Goal: Information Seeking & Learning: Find contact information

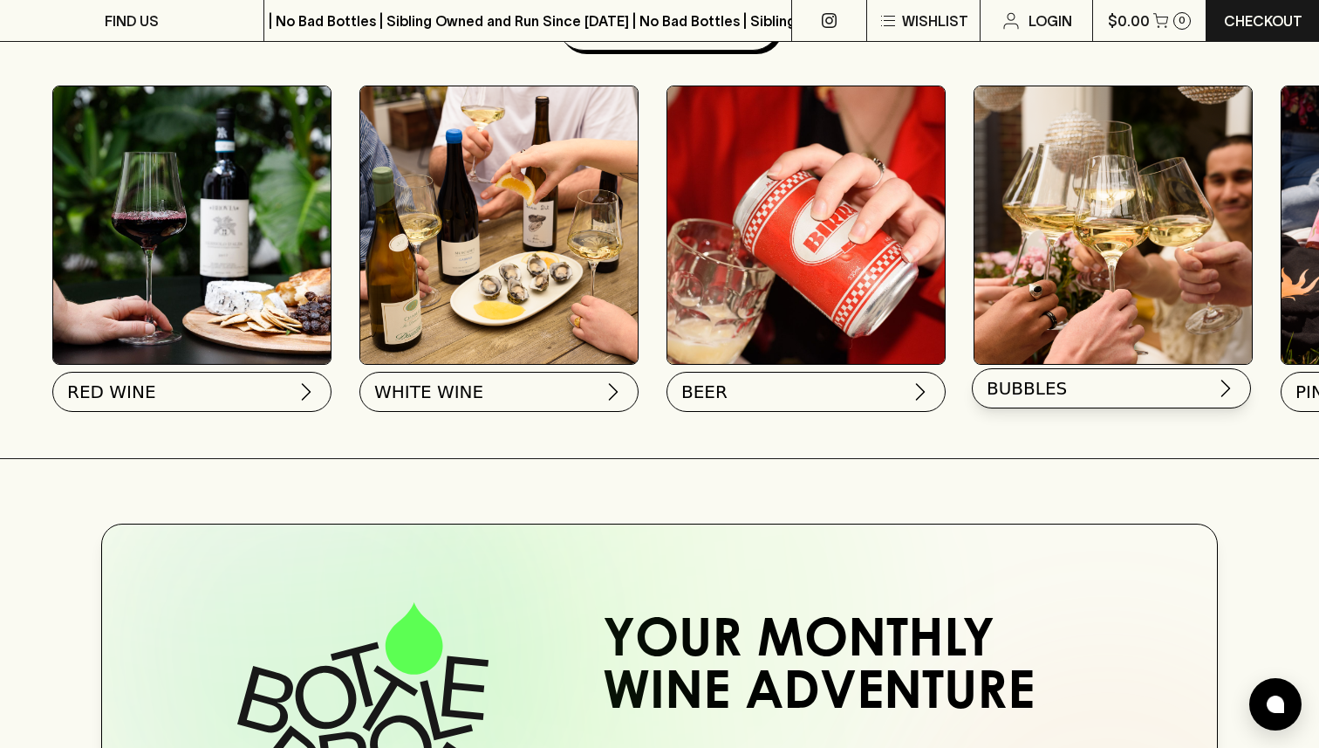
scroll to position [553, 0]
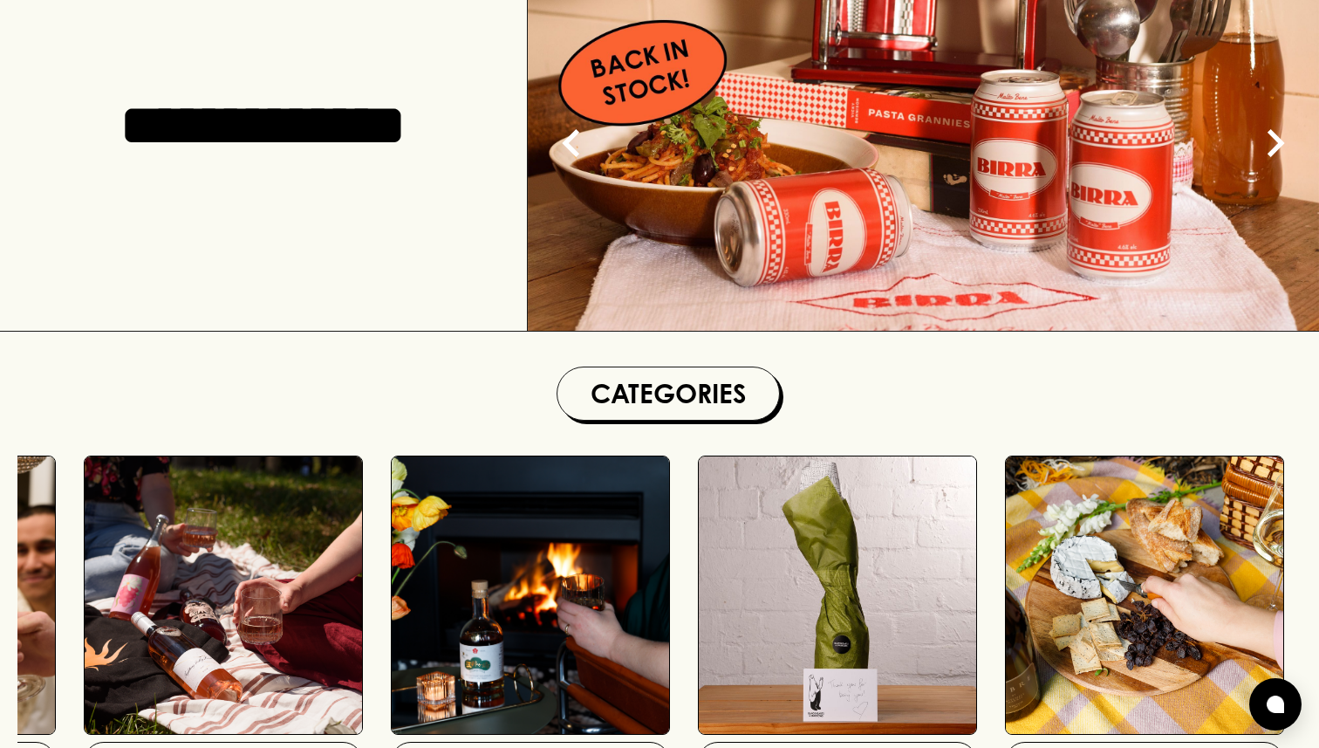
scroll to position [0, 0]
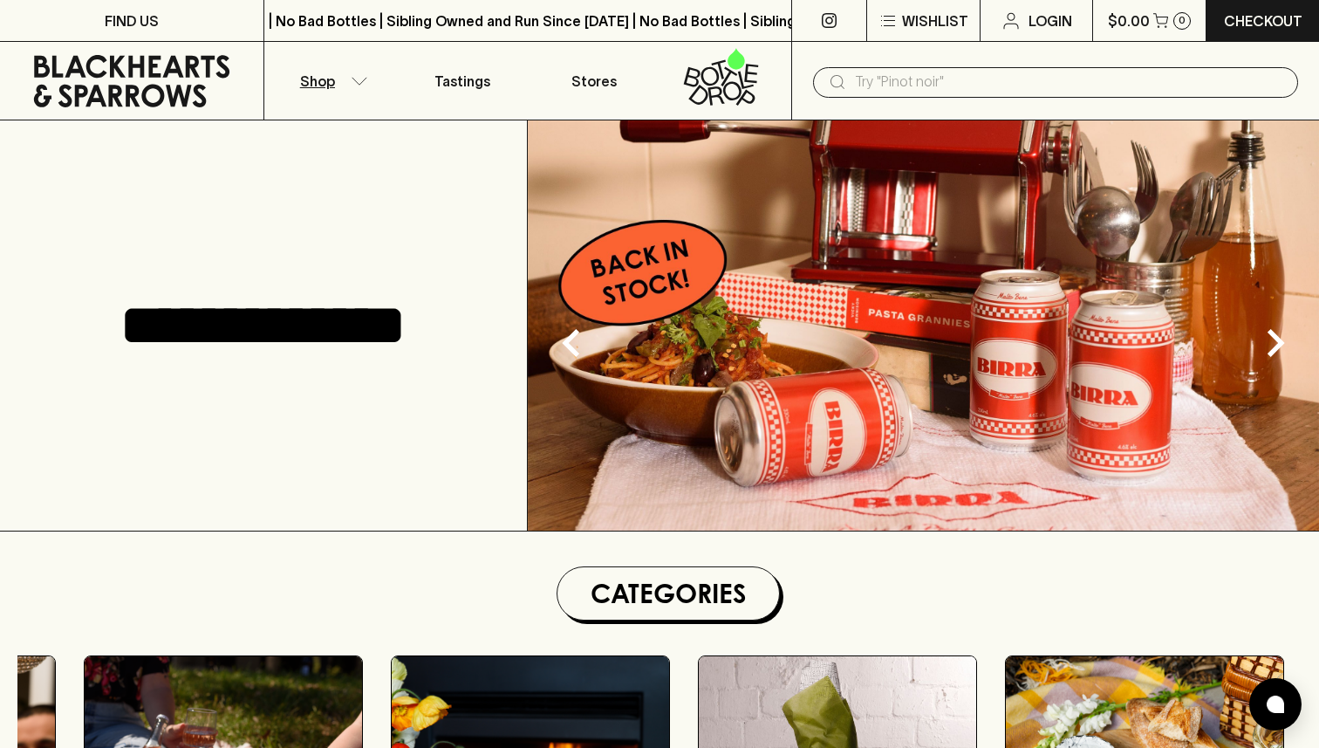
click at [341, 92] on button "Shop" at bounding box center [330, 81] width 132 height 78
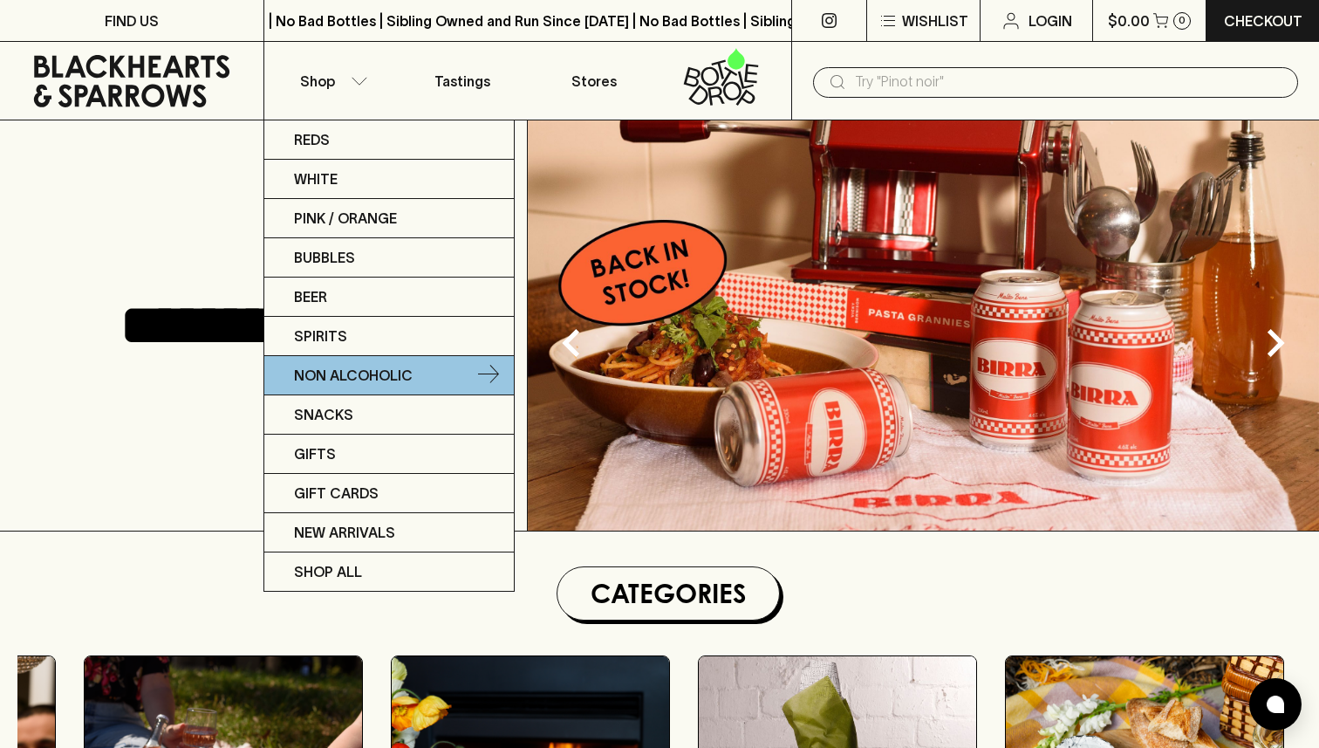
click at [322, 377] on p "Non Alcoholic" at bounding box center [353, 375] width 119 height 21
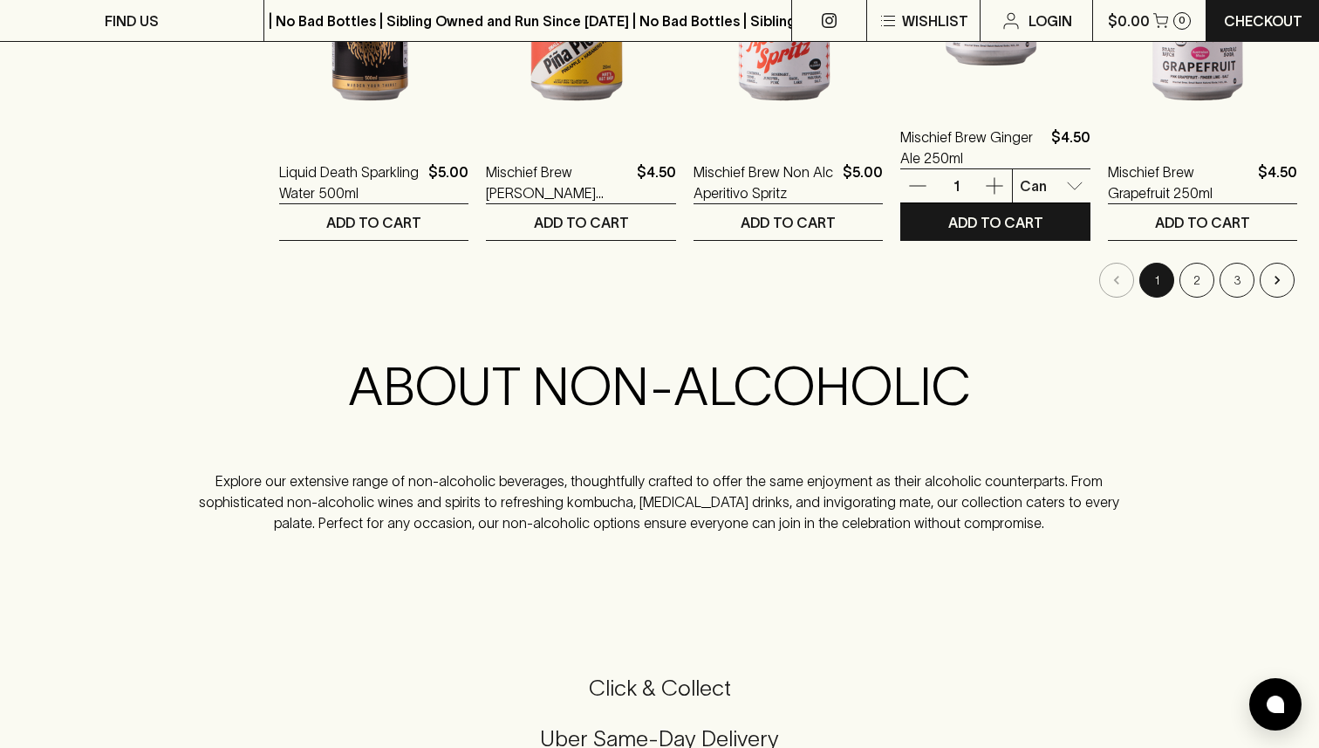
scroll to position [1890, 0]
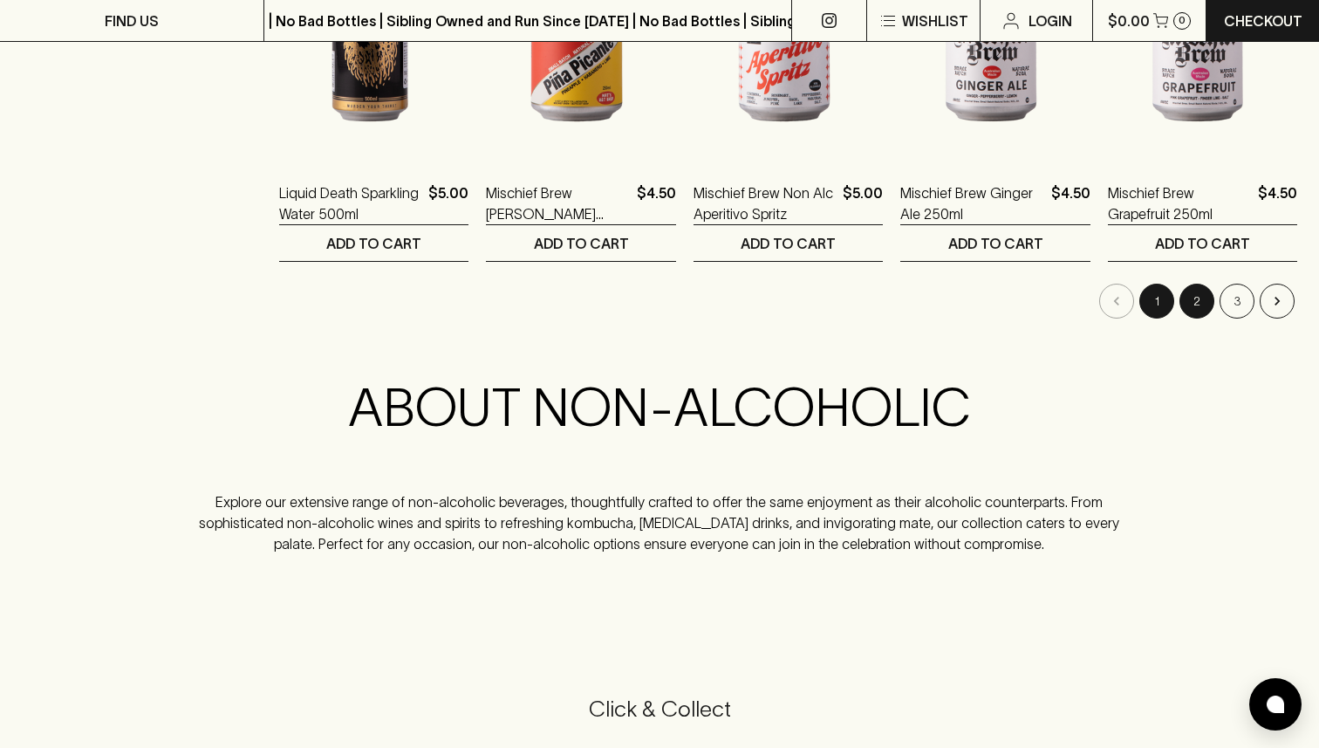
click at [1204, 296] on button "2" at bounding box center [1196, 301] width 35 height 35
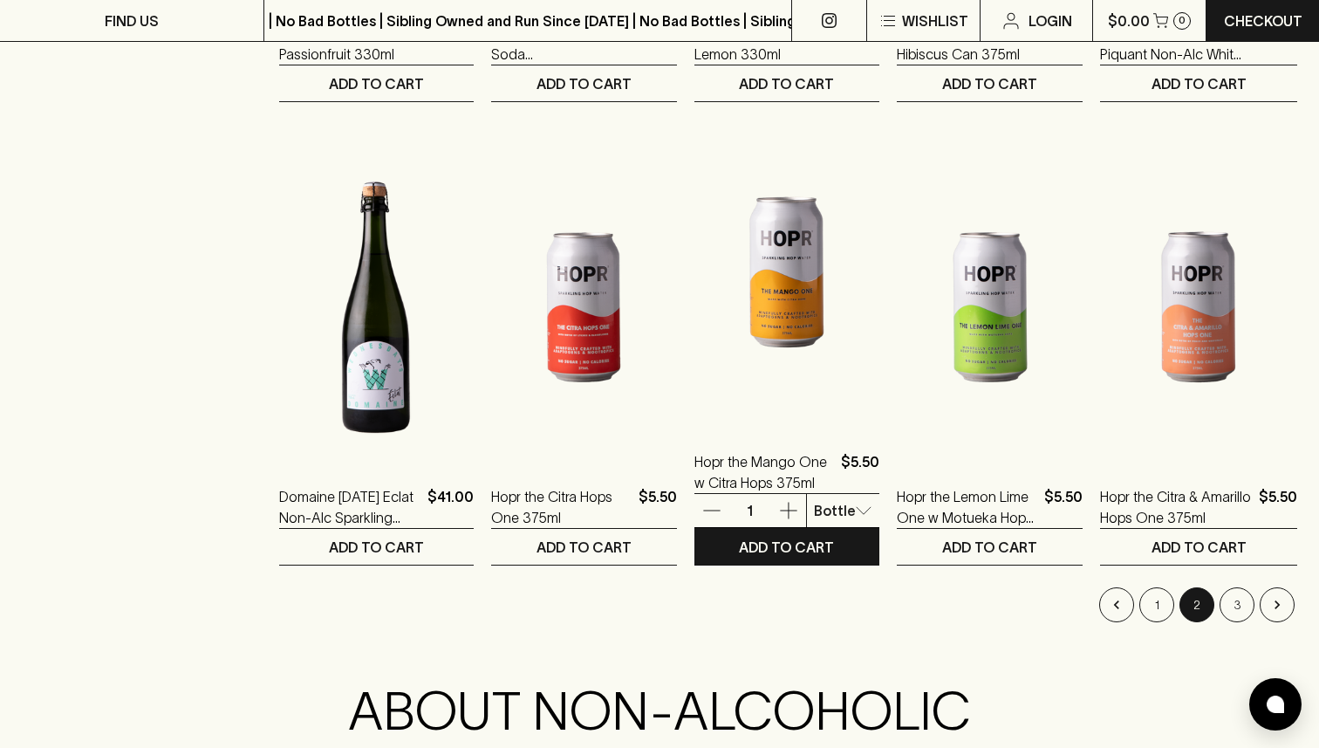
scroll to position [1585, 0]
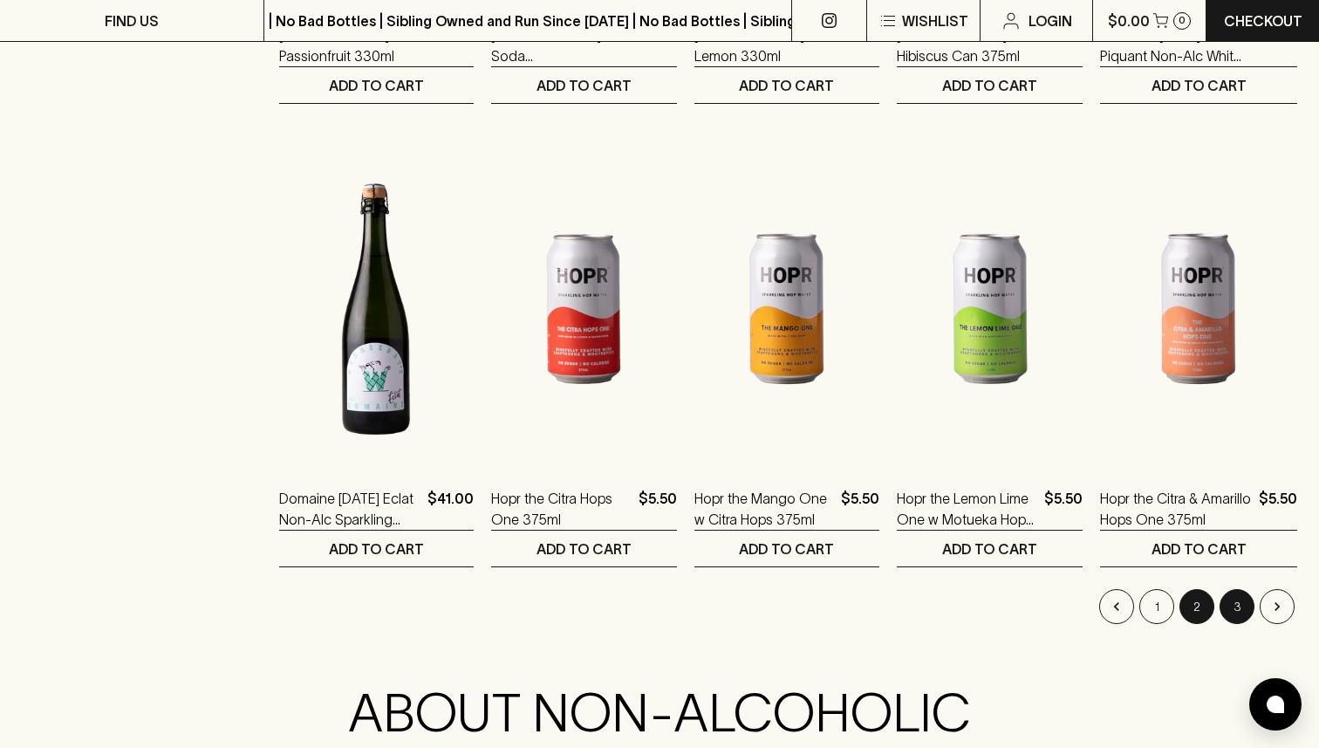
click at [1243, 605] on button "3" at bounding box center [1237, 606] width 35 height 35
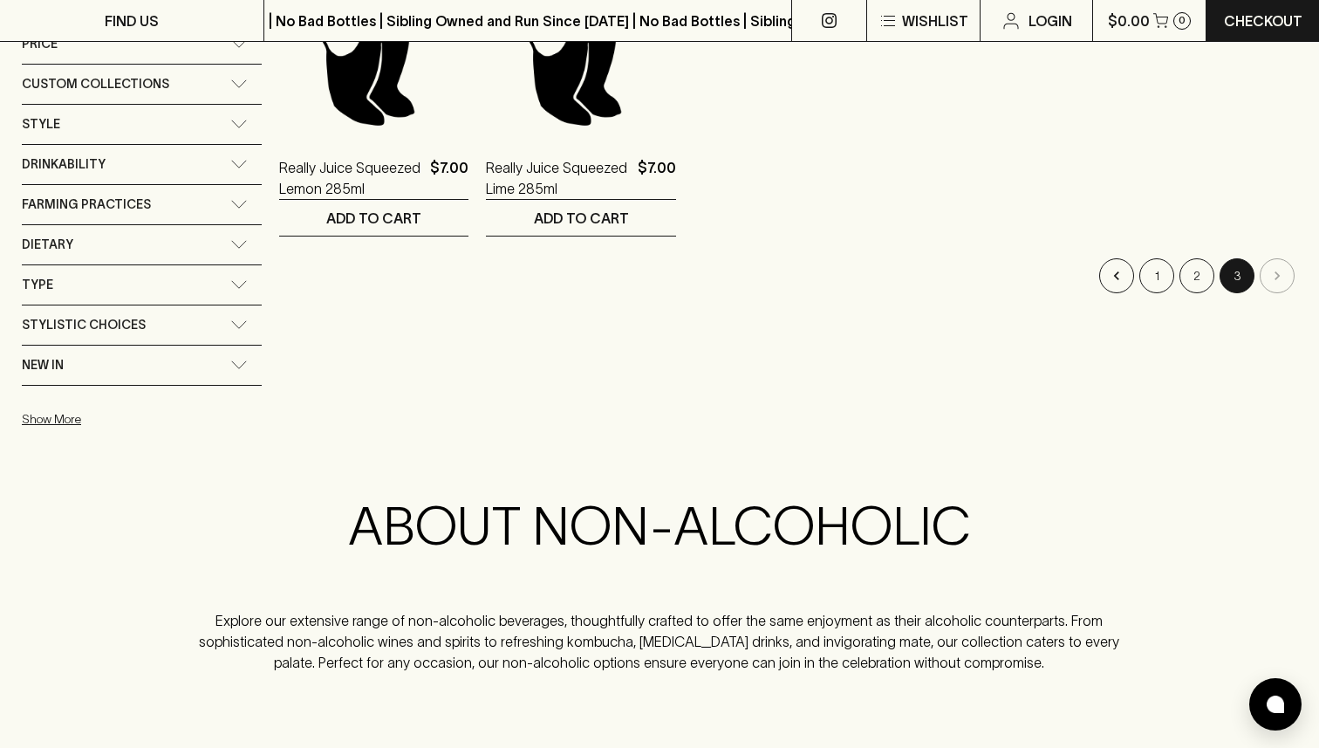
scroll to position [820, 0]
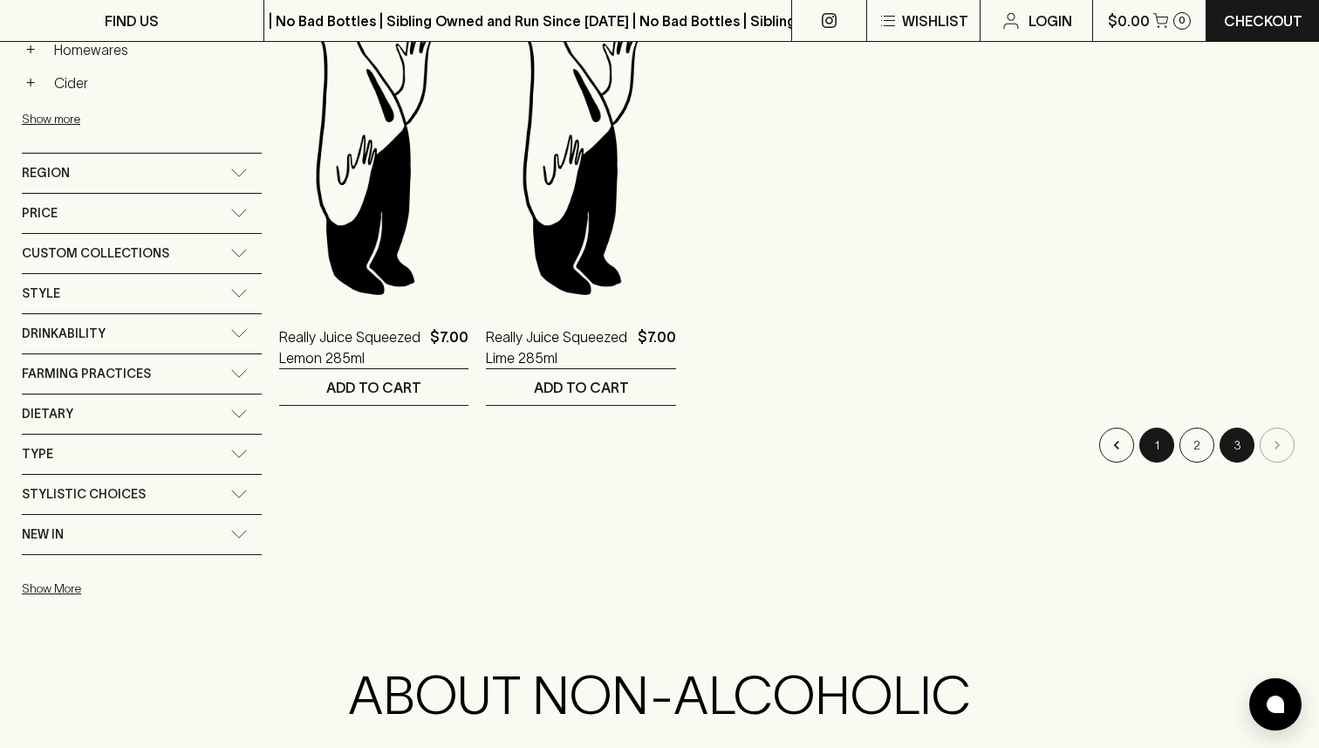
click at [1147, 433] on button "1" at bounding box center [1156, 444] width 35 height 35
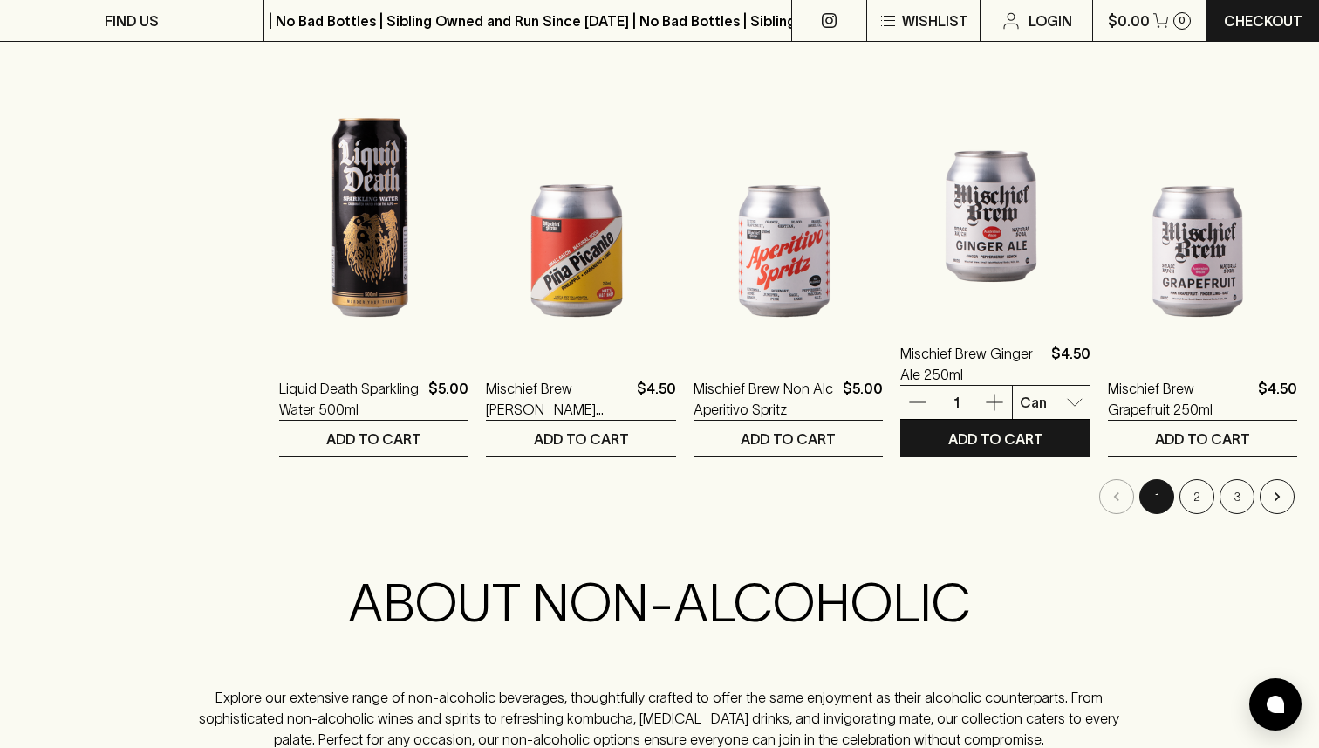
scroll to position [1707, 0]
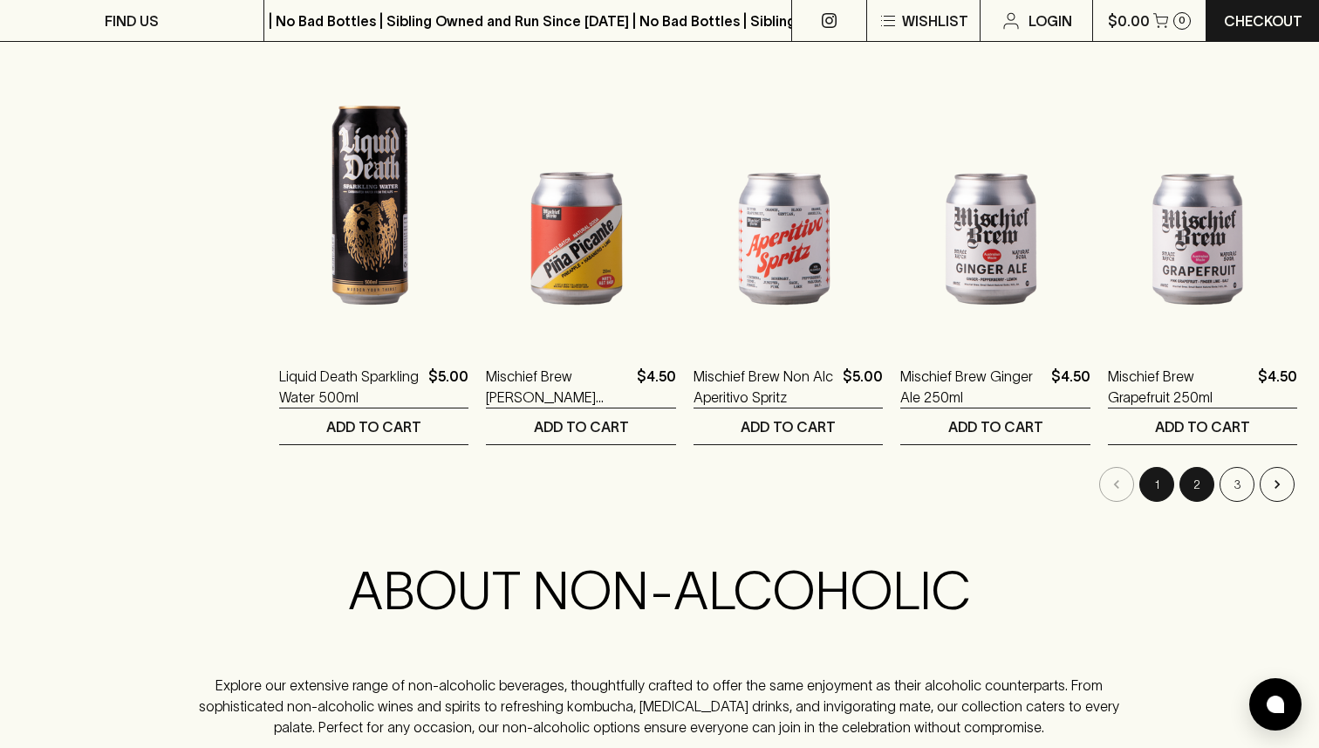
click at [1195, 481] on button "2" at bounding box center [1196, 484] width 35 height 35
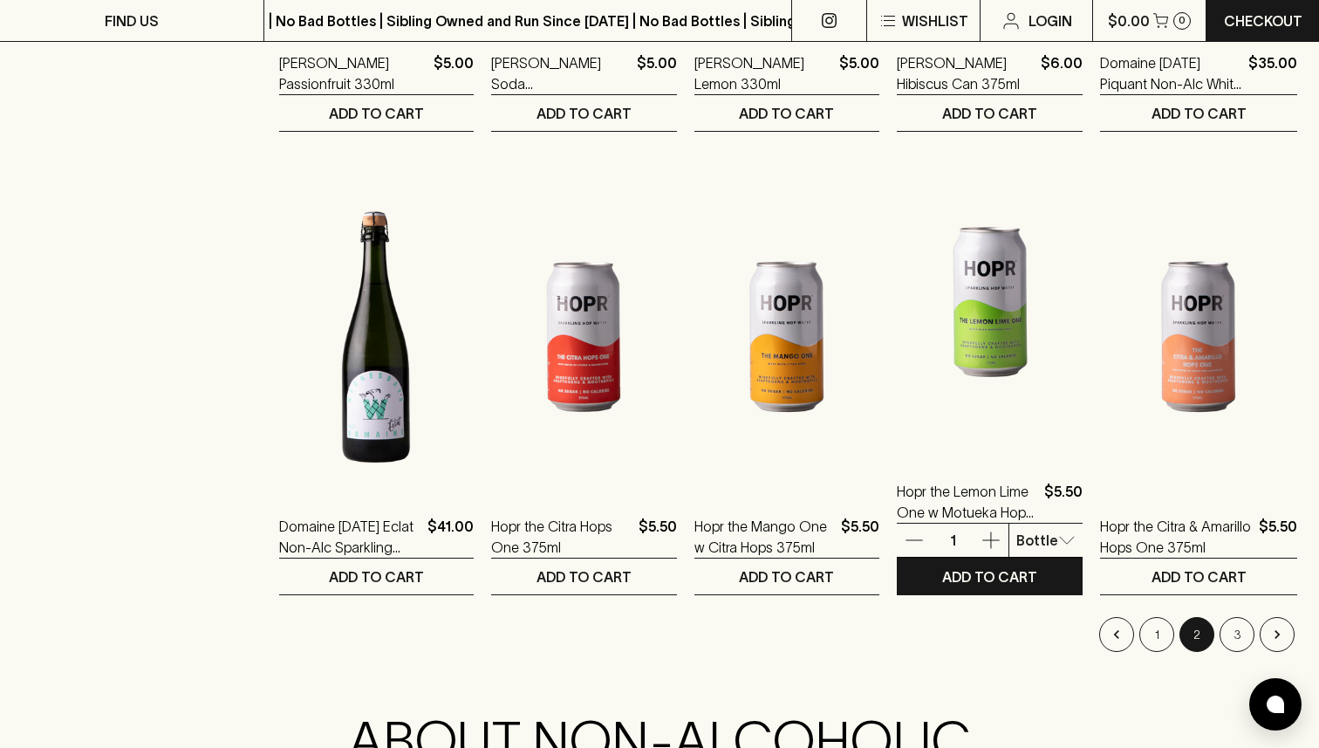
scroll to position [1560, 0]
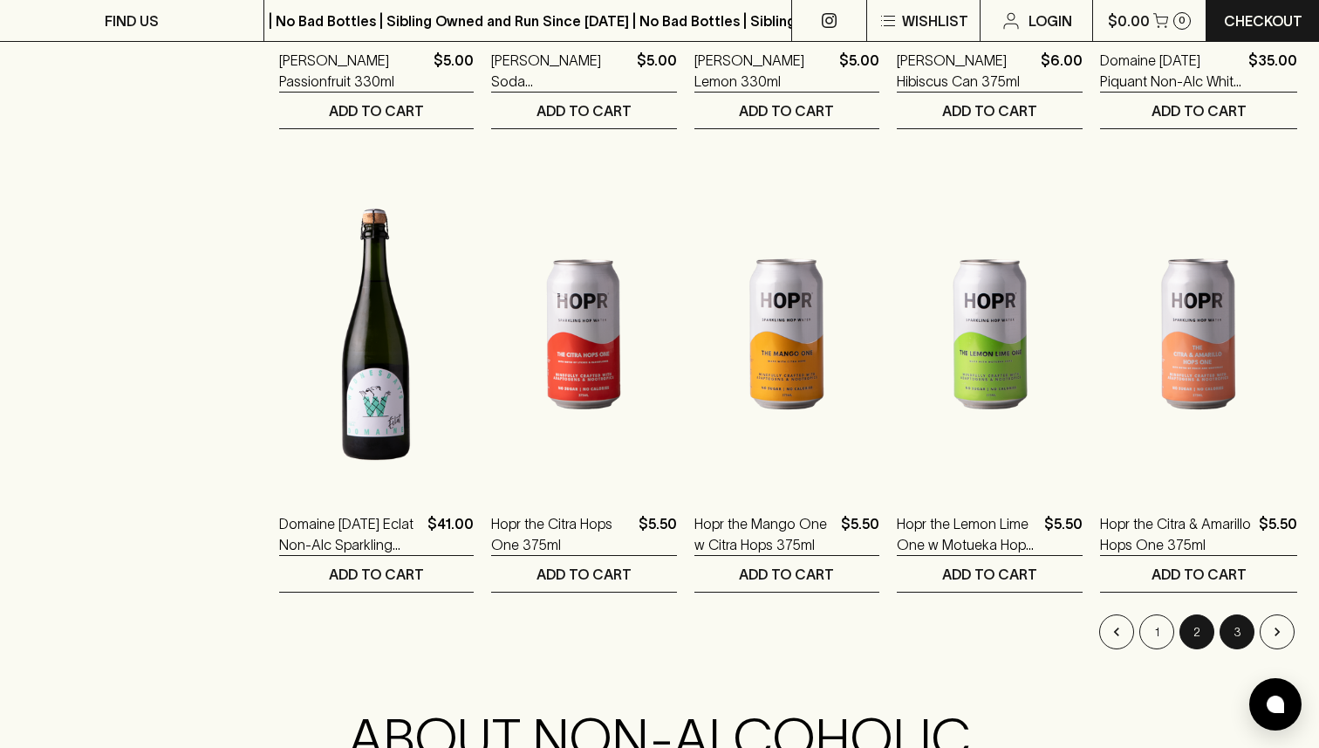
click at [1229, 633] on button "3" at bounding box center [1237, 631] width 35 height 35
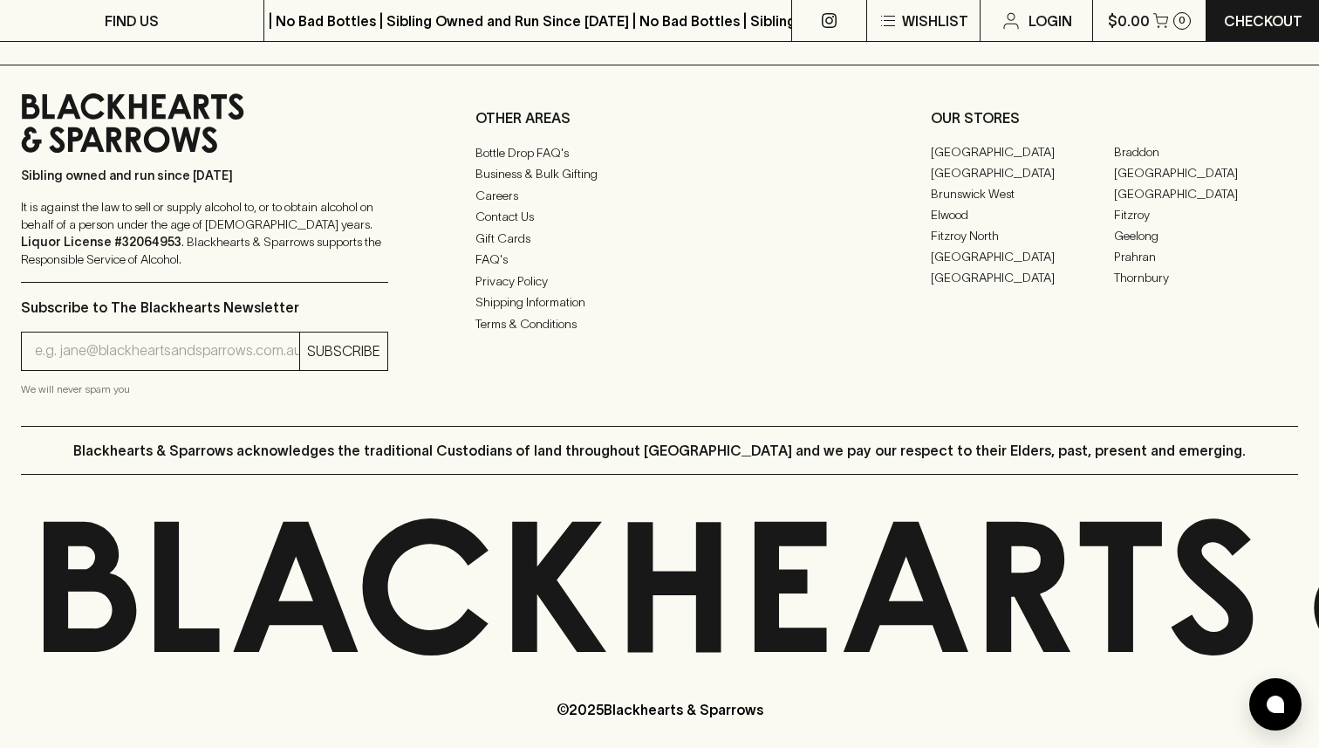
scroll to position [2010, 0]
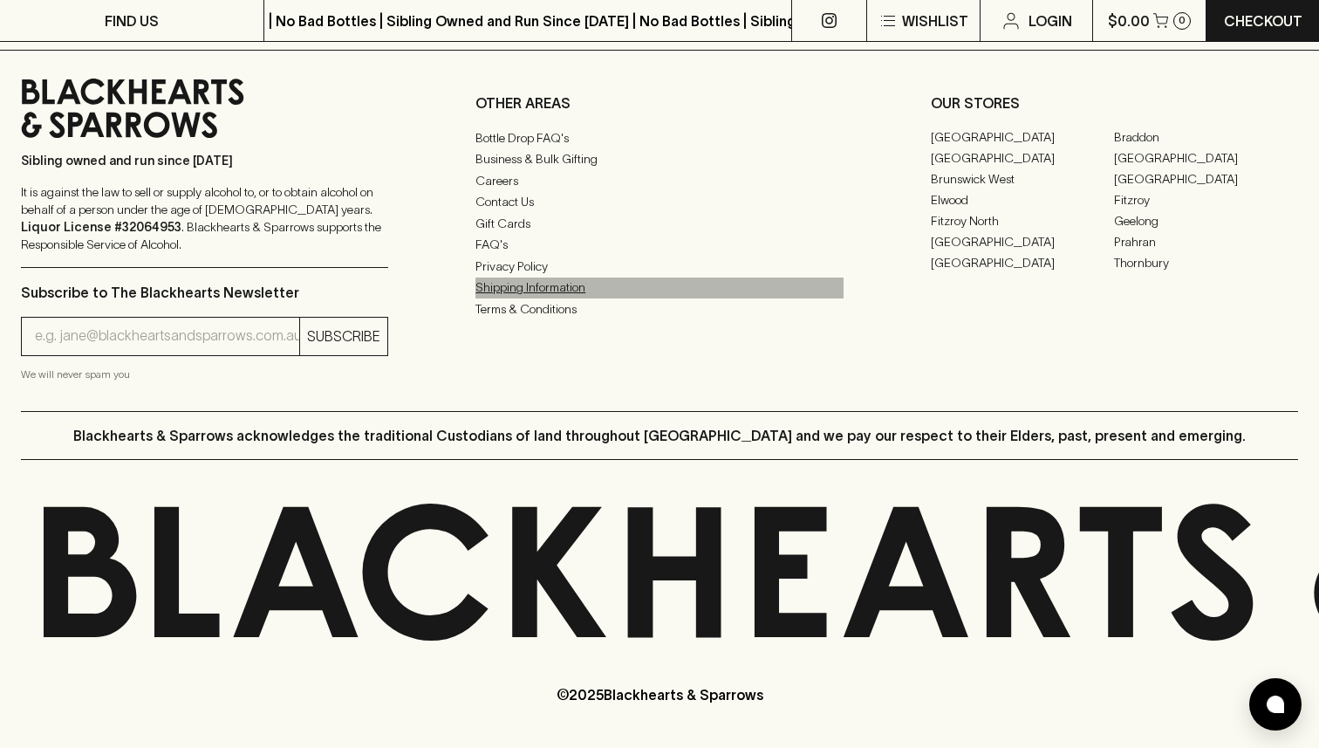
click at [524, 298] on link "Shipping Information" at bounding box center [658, 287] width 367 height 21
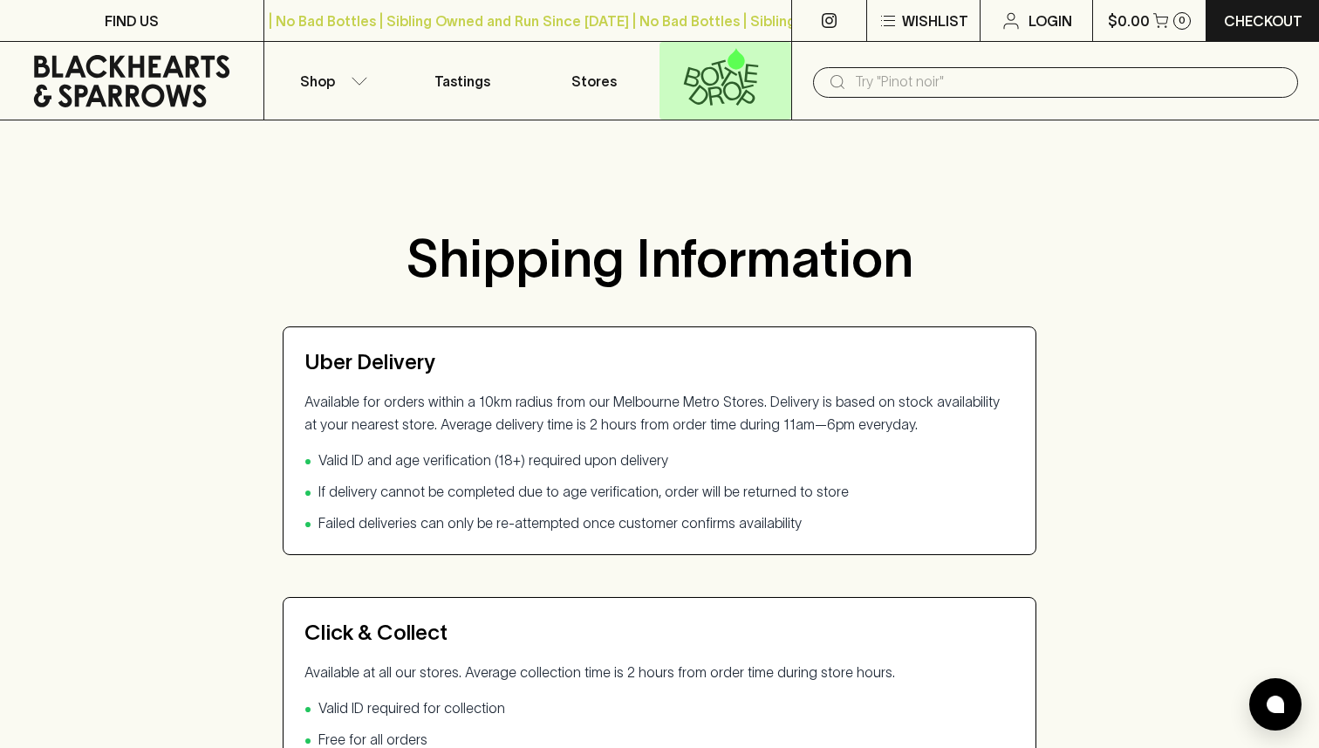
click at [701, 83] on icon at bounding box center [721, 77] width 109 height 58
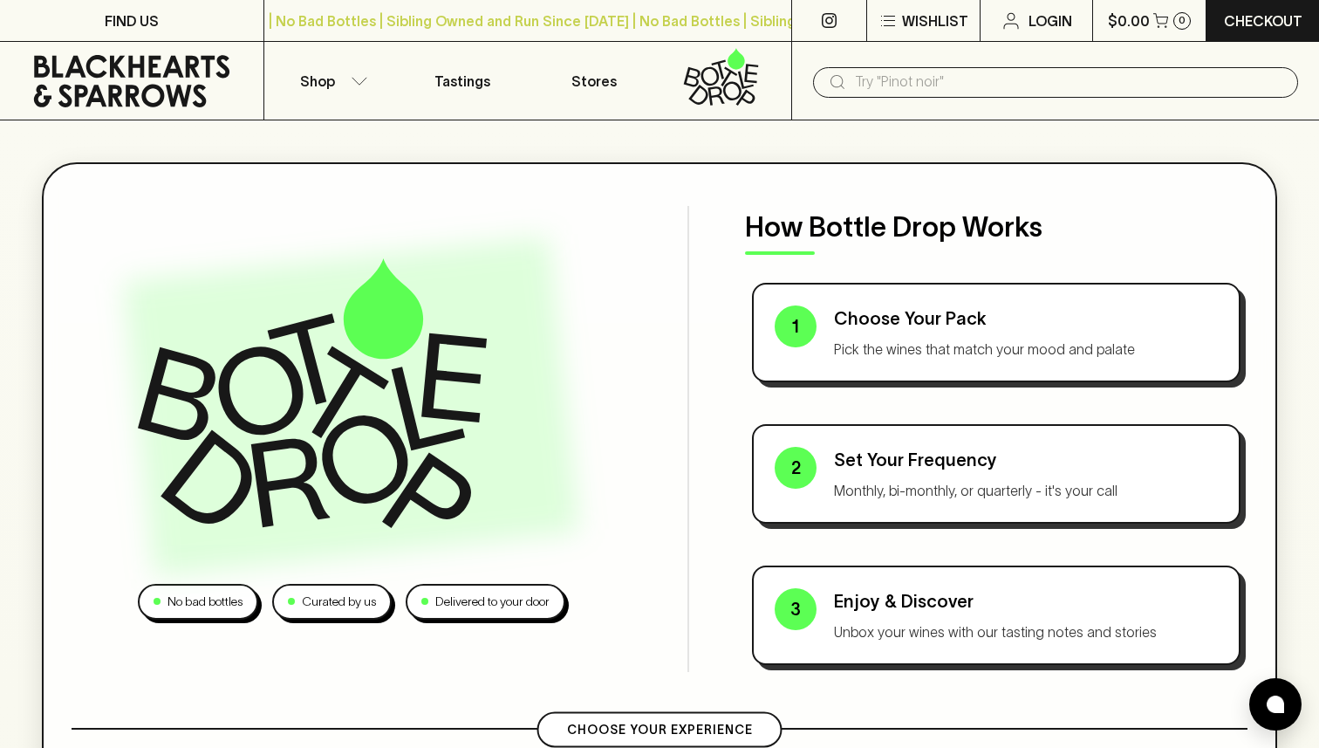
click at [102, 79] on icon at bounding box center [131, 81] width 237 height 52
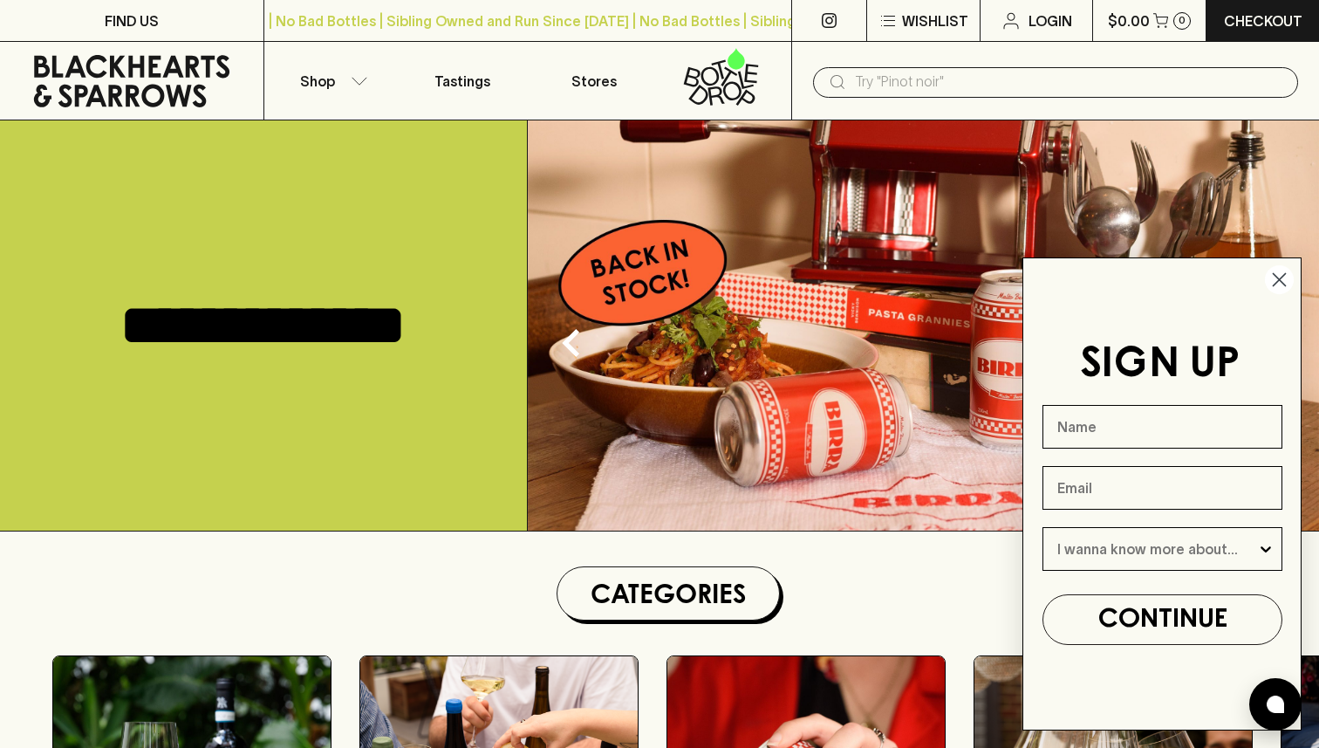
click at [1273, 271] on circle "Close dialog" at bounding box center [1279, 279] width 29 height 29
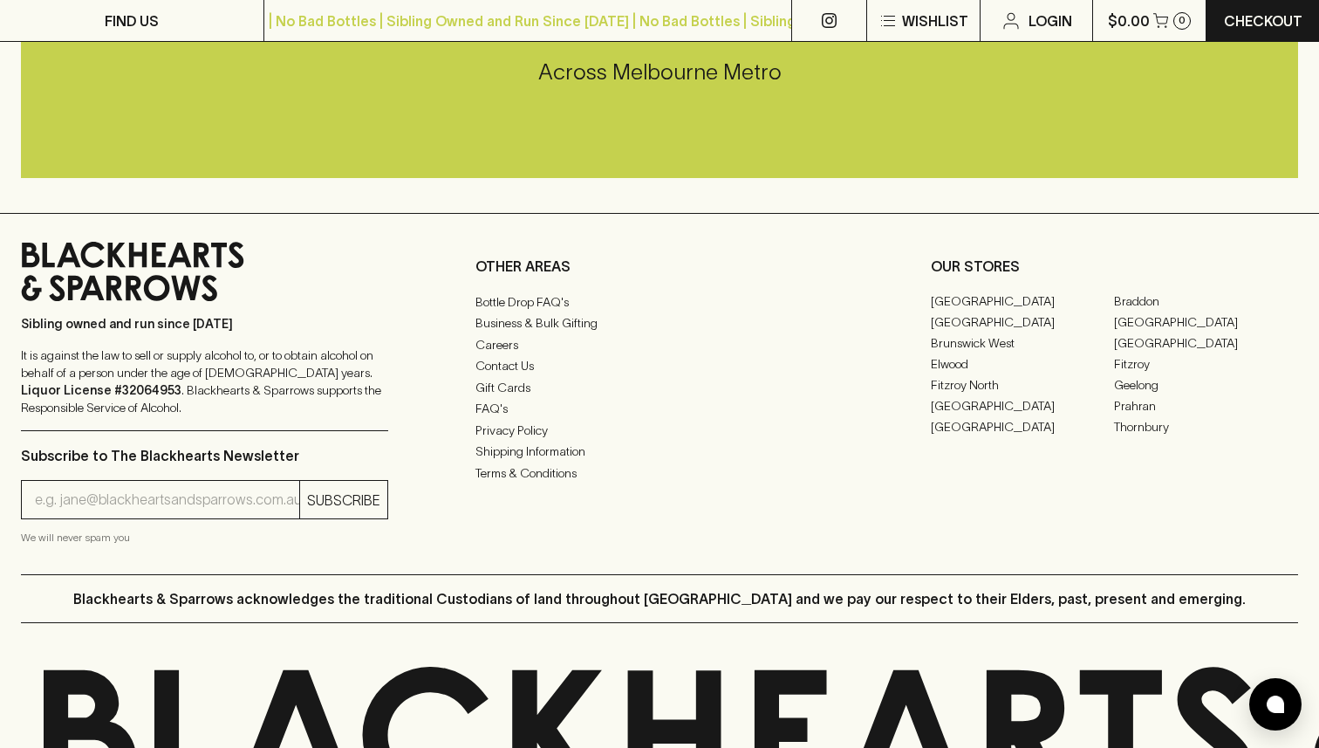
scroll to position [3685, 0]
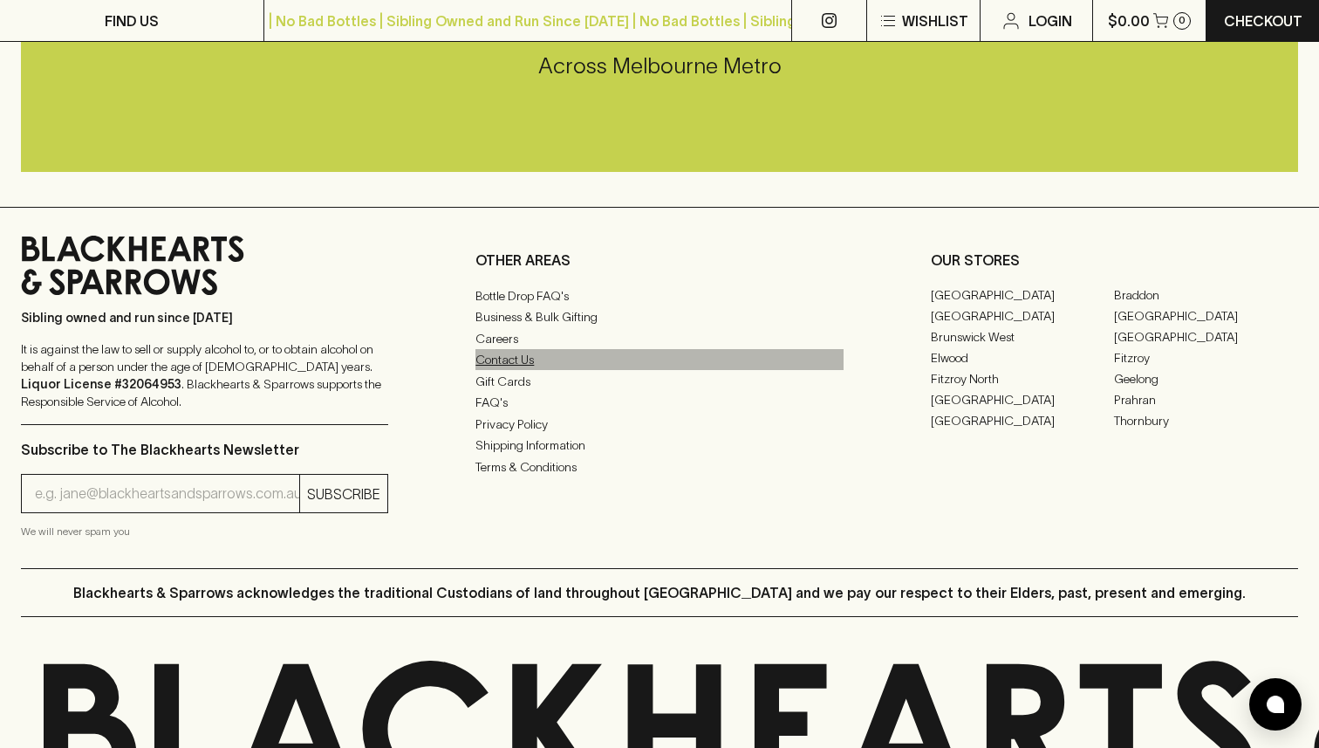
click at [513, 356] on link "Contact Us" at bounding box center [658, 359] width 367 height 21
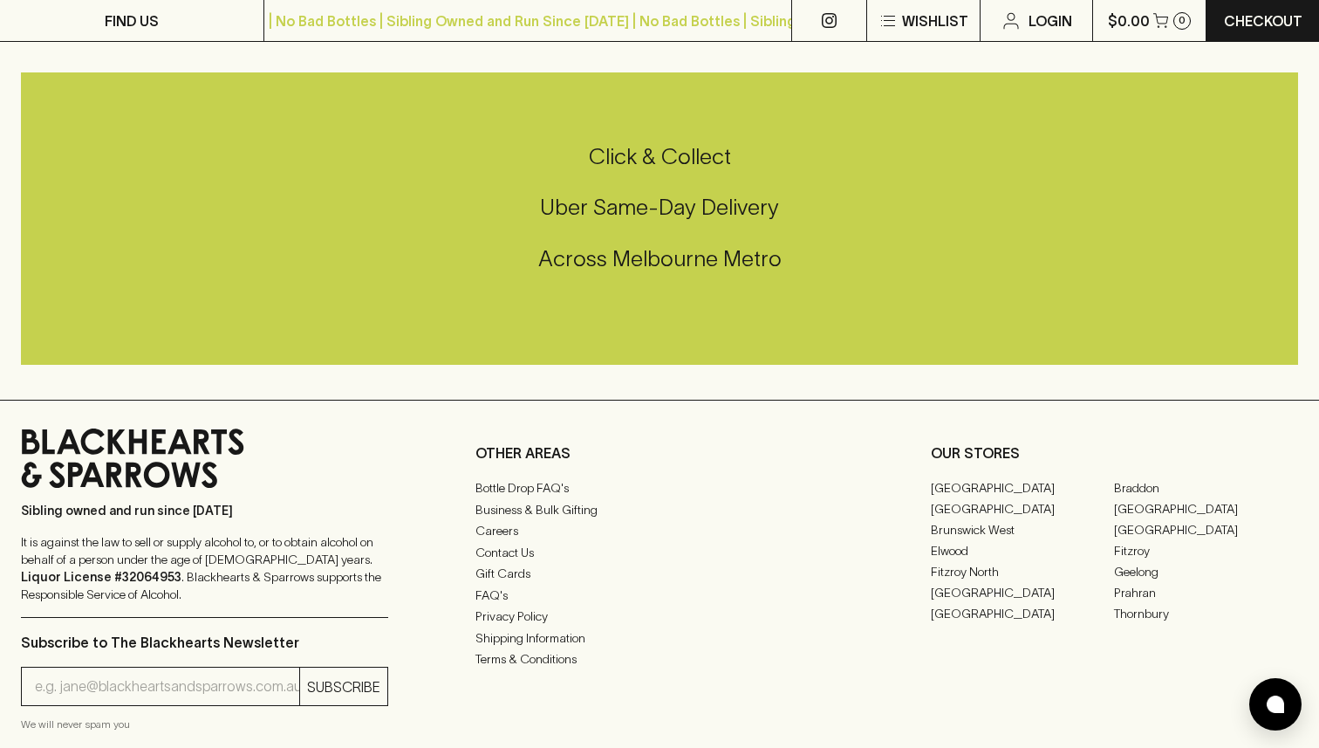
scroll to position [720, 0]
